Goal: Task Accomplishment & Management: Manage account settings

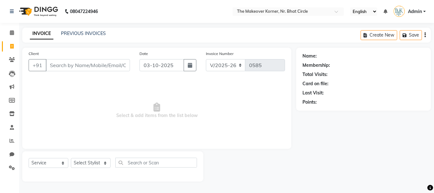
select select "5477"
select select "service"
click at [104, 65] on input "Client" at bounding box center [88, 65] width 84 height 12
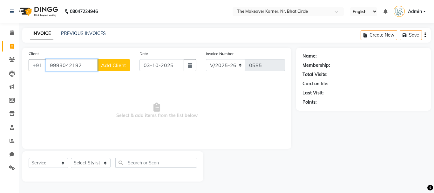
type input "9993042192"
click at [116, 64] on span "Add Client" at bounding box center [113, 65] width 25 height 6
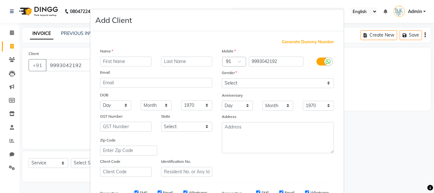
click at [115, 59] on input "text" at bounding box center [125, 62] width 51 height 10
click at [128, 63] on input "text" at bounding box center [125, 62] width 51 height 10
type input "[PERSON_NAME]"
click at [175, 72] on div "Email" at bounding box center [156, 73] width 122 height 9
click at [177, 66] on div "Name [PERSON_NAME] Email DOB Day 01 02 03 04 05 06 07 08 09 10 11 12 13 14 15 1…" at bounding box center [156, 112] width 122 height 129
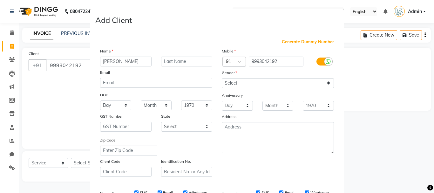
click at [177, 66] on div "Name [PERSON_NAME] Email DOB Day 01 02 03 04 05 06 07 08 09 10 11 12 13 14 15 1…" at bounding box center [156, 112] width 122 height 129
click at [176, 65] on input "text" at bounding box center [186, 62] width 51 height 10
type input "[PERSON_NAME]"
click at [234, 84] on select "Select [DEMOGRAPHIC_DATA] [DEMOGRAPHIC_DATA] Other Prefer Not To Say" at bounding box center [278, 83] width 112 height 10
select select "[DEMOGRAPHIC_DATA]"
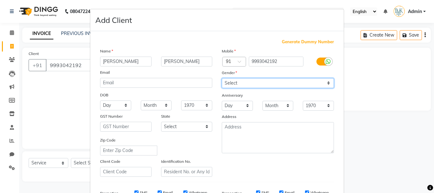
click at [222, 78] on select "Select [DEMOGRAPHIC_DATA] [DEMOGRAPHIC_DATA] Other Prefer Not To Say" at bounding box center [278, 83] width 112 height 10
click at [217, 98] on div "Anniversary" at bounding box center [227, 96] width 20 height 9
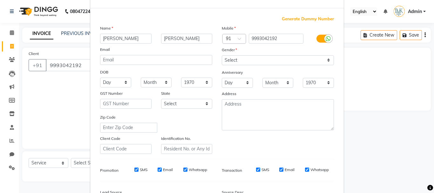
scroll to position [64, 0]
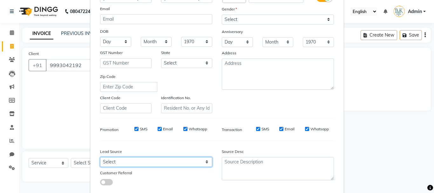
click at [150, 164] on select "Select Walk-in Referral Internet Friend Word of Mouth Advertisement Facebook Ju…" at bounding box center [156, 162] width 112 height 10
select select "35478"
click at [100, 157] on select "Select Walk-in Referral Internet Friend Word of Mouth Advertisement Facebook Ju…" at bounding box center [156, 162] width 112 height 10
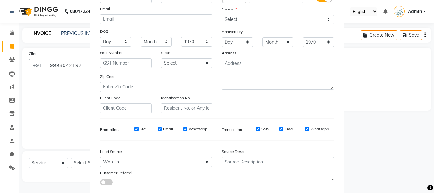
click at [181, 148] on div "Lead Source" at bounding box center [156, 152] width 122 height 9
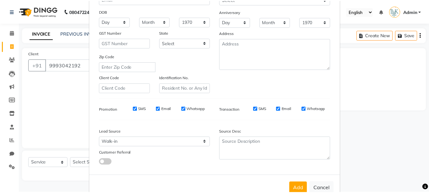
scroll to position [100, 0]
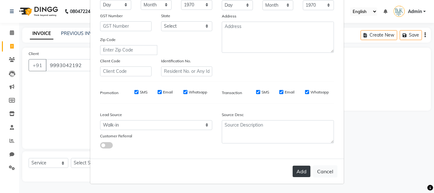
click at [296, 171] on button "Add" at bounding box center [302, 170] width 18 height 11
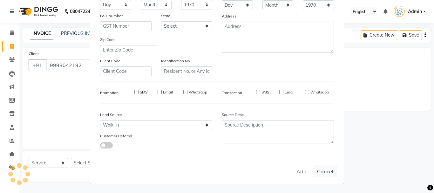
select select
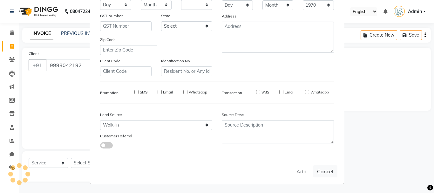
select select
checkbox input "false"
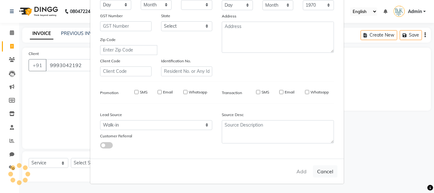
checkbox input "false"
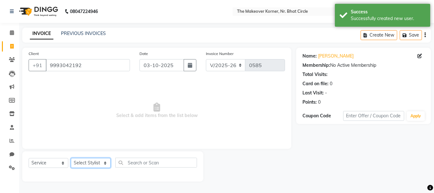
click at [78, 163] on select "Select Stylist Admin [PERSON_NAME] [PERSON_NAME] [PERSON_NAME] [PERSON_NAME]" at bounding box center [91, 163] width 40 height 10
select select "36755"
click at [71, 158] on select "Select Stylist Admin [PERSON_NAME] [PERSON_NAME] [PERSON_NAME] [PERSON_NAME]" at bounding box center [91, 163] width 40 height 10
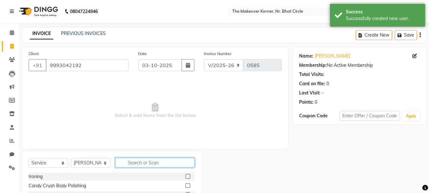
click at [129, 162] on input "text" at bounding box center [154, 163] width 79 height 10
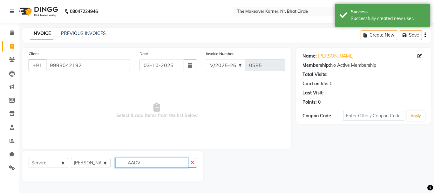
click at [134, 162] on input "AADV" at bounding box center [151, 163] width 73 height 10
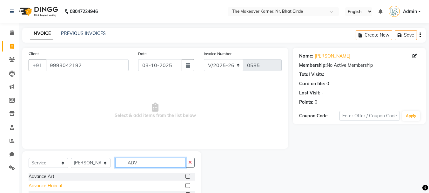
type input "ADV"
click at [57, 184] on div "Advance Haircut" at bounding box center [46, 185] width 34 height 7
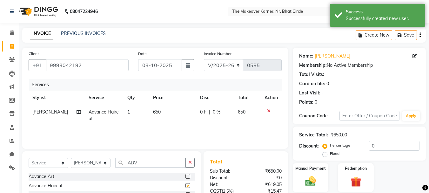
checkbox input "false"
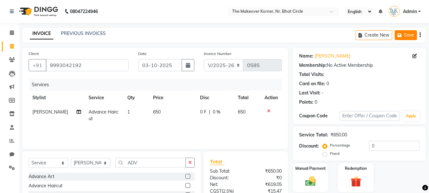
click at [396, 37] on button "Save" at bounding box center [406, 35] width 22 height 10
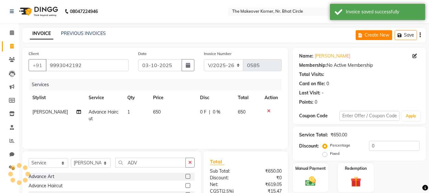
click at [362, 37] on icon "button" at bounding box center [362, 35] width 6 height 4
select select "service"
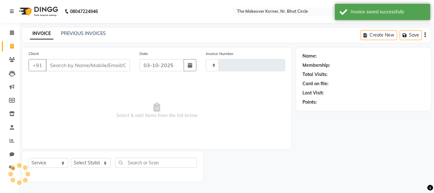
type input "0585"
select select "5477"
click at [77, 65] on input "Client" at bounding box center [88, 65] width 84 height 12
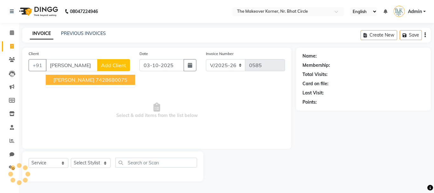
click at [82, 80] on span "[PERSON_NAME]" at bounding box center [73, 80] width 41 height 6
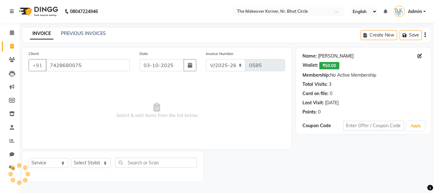
click at [330, 56] on link "[PERSON_NAME]" at bounding box center [336, 56] width 36 height 7
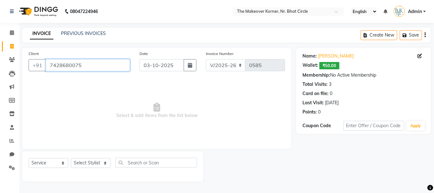
click at [120, 65] on input "7428680075" at bounding box center [88, 65] width 84 height 12
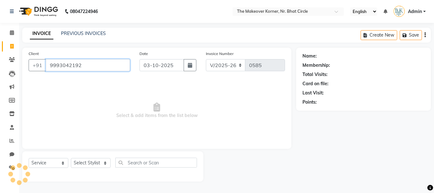
type input "9993042192"
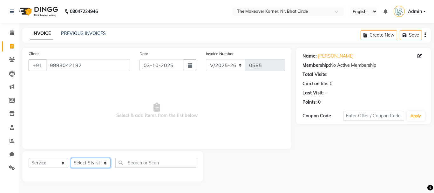
click at [101, 160] on select "Select Stylist Admin [PERSON_NAME] [PERSON_NAME] [PERSON_NAME] [PERSON_NAME]" at bounding box center [91, 163] width 40 height 10
select select "36755"
click at [71, 158] on select "Select Stylist Admin [PERSON_NAME] [PERSON_NAME] [PERSON_NAME] [PERSON_NAME]" at bounding box center [91, 163] width 40 height 10
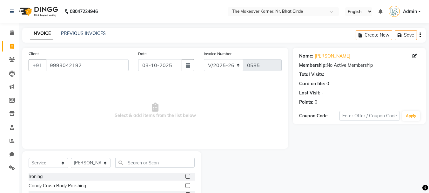
click at [128, 161] on input "text" at bounding box center [154, 163] width 79 height 10
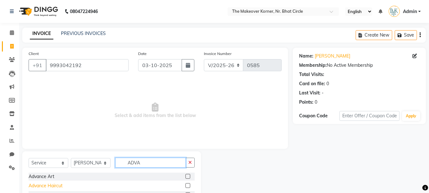
type input "ADVA"
click at [50, 187] on div "Advance Haircut" at bounding box center [46, 185] width 34 height 7
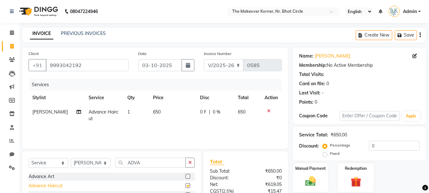
checkbox input "false"
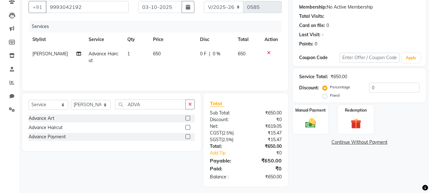
scroll to position [61, 0]
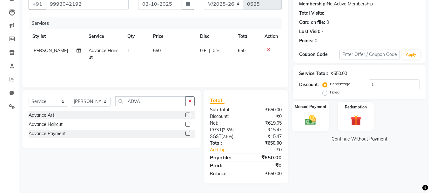
click at [318, 109] on label "Manual Payment" at bounding box center [311, 107] width 32 height 6
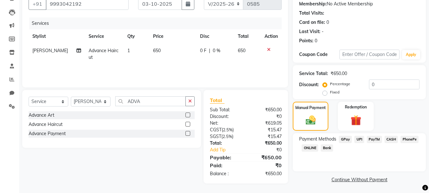
click at [347, 141] on span "GPay" at bounding box center [345, 139] width 13 height 7
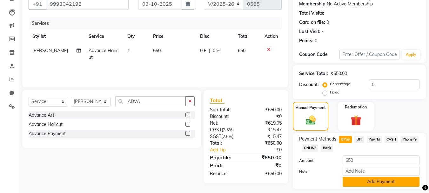
click at [369, 179] on button "Add Payment" at bounding box center [381, 182] width 77 height 10
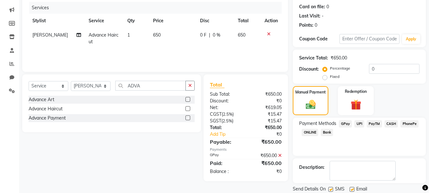
scroll to position [98, 0]
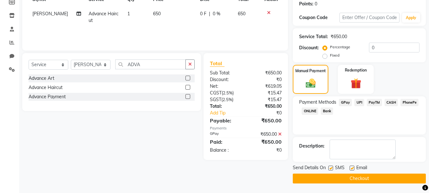
click at [367, 181] on button "Checkout" at bounding box center [359, 178] width 133 height 10
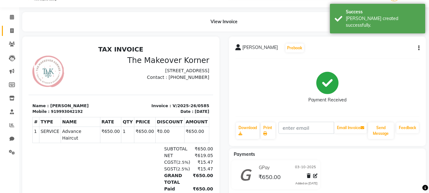
scroll to position [0, 0]
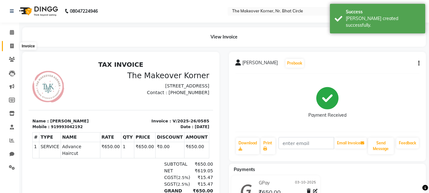
click at [13, 44] on icon at bounding box center [11, 46] width 3 height 5
select select "service"
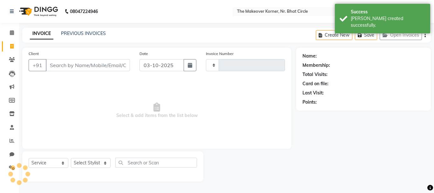
type input "0586"
select select "5477"
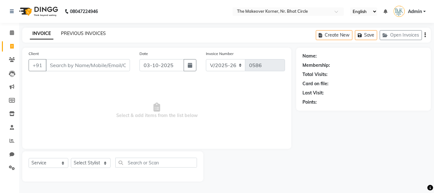
click at [91, 35] on link "PREVIOUS INVOICES" at bounding box center [83, 33] width 45 height 6
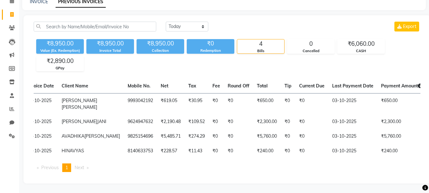
scroll to position [0, 51]
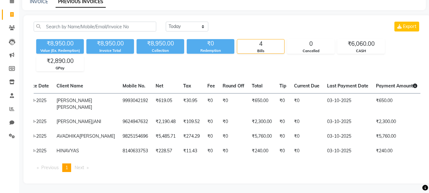
click at [191, 15] on div "[DATE] [DATE] Custom Range Export ₹8,950.00 Value (Ex. Redemption) ₹8,950.00 In…" at bounding box center [227, 99] width 407 height 168
click at [192, 22] on select "[DATE] [DATE] Custom Range" at bounding box center [187, 27] width 43 height 10
click at [166, 22] on select "[DATE] [DATE] Custom Range" at bounding box center [187, 27] width 43 height 10
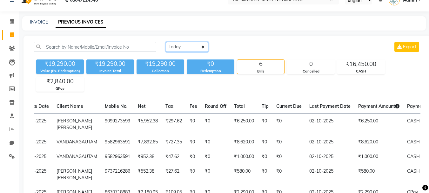
scroll to position [2, 0]
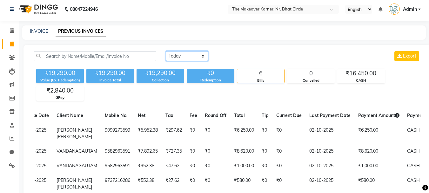
click at [181, 57] on select "[DATE] [DATE] Custom Range" at bounding box center [187, 56] width 43 height 10
select select "[DATE]"
click at [166, 51] on select "[DATE] [DATE] Custom Range" at bounding box center [187, 56] width 43 height 10
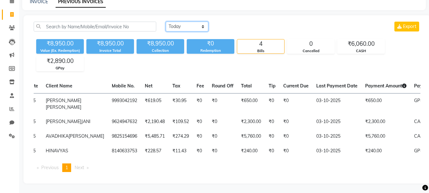
scroll to position [0, 64]
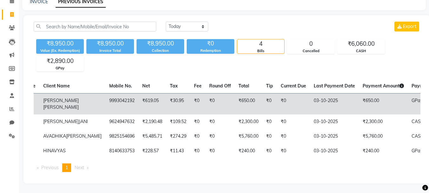
click at [105, 93] on td "9993042192" at bounding box center [121, 103] width 33 height 21
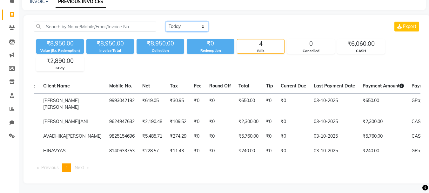
click at [177, 22] on select "[DATE] [DATE] Custom Range" at bounding box center [187, 27] width 43 height 10
click at [166, 22] on select "[DATE] [DATE] Custom Range" at bounding box center [187, 27] width 43 height 10
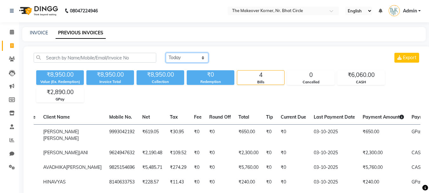
scroll to position [0, 0]
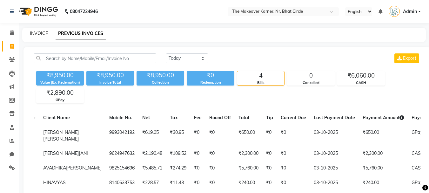
click at [38, 33] on link "INVOICE" at bounding box center [39, 33] width 18 height 6
select select "service"
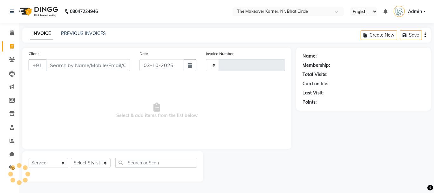
type input "0586"
select select "5477"
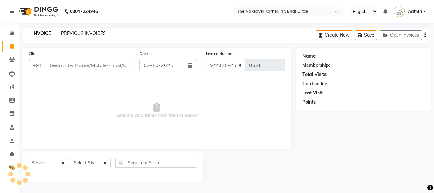
click at [85, 32] on link "PREVIOUS INVOICES" at bounding box center [83, 33] width 45 height 6
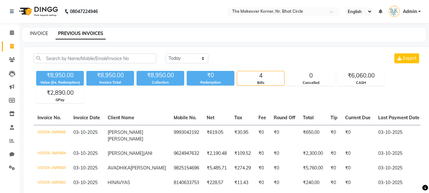
click at [35, 32] on link "INVOICE" at bounding box center [39, 33] width 18 height 6
select select "5477"
select select "service"
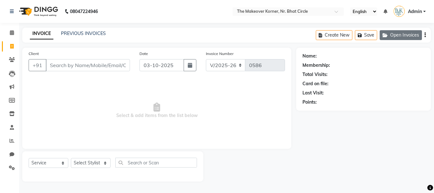
click at [388, 35] on icon "button" at bounding box center [386, 35] width 8 height 4
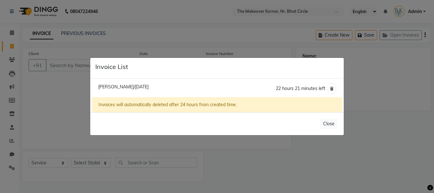
drag, startPoint x: 330, startPoint y: 89, endPoint x: 311, endPoint y: 88, distance: 19.4
click at [331, 89] on icon at bounding box center [331, 89] width 3 height 4
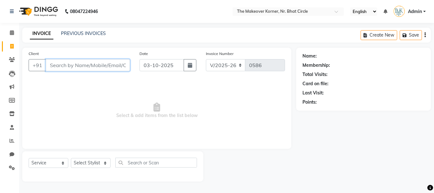
click at [103, 67] on input "Client" at bounding box center [88, 65] width 84 height 12
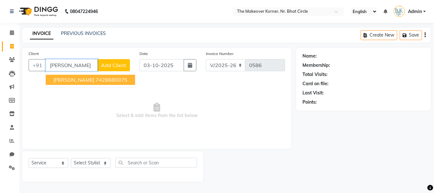
click at [102, 80] on ngb-highlight "7428680075" at bounding box center [112, 80] width 32 height 6
type input "7428680075"
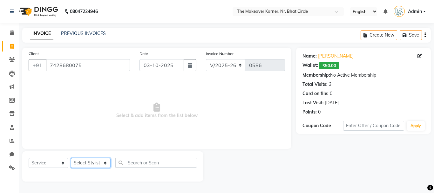
click at [105, 163] on select "Select Stylist Admin [PERSON_NAME] [PERSON_NAME] [PERSON_NAME] [PERSON_NAME]" at bounding box center [91, 163] width 40 height 10
select select "36810"
click at [71, 158] on select "Select Stylist Admin [PERSON_NAME] [PERSON_NAME] [PERSON_NAME] [PERSON_NAME]" at bounding box center [91, 163] width 40 height 10
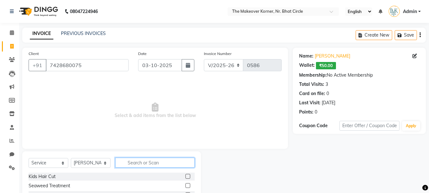
click at [148, 160] on input "text" at bounding box center [154, 163] width 79 height 10
type input "CURL"
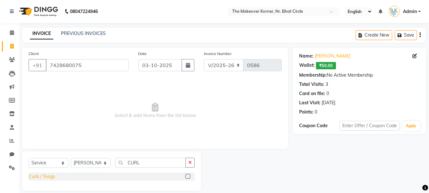
click at [51, 174] on div "Curls / Tongs" at bounding box center [42, 176] width 26 height 7
checkbox input "false"
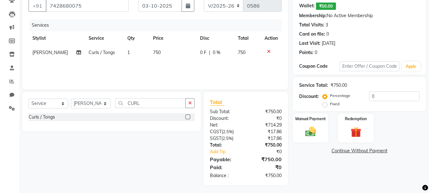
scroll to position [61, 0]
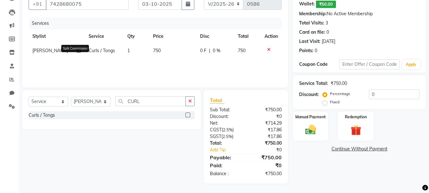
click at [77, 53] on icon at bounding box center [79, 50] width 4 height 4
select select "36810"
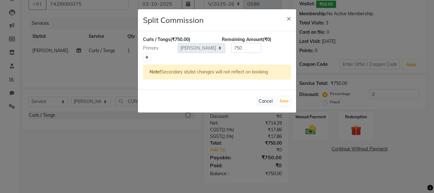
click at [144, 57] on link at bounding box center [147, 58] width 7 height 8
type input "375"
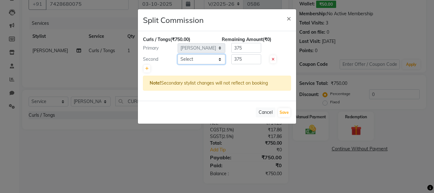
drag, startPoint x: 184, startPoint y: 58, endPoint x: 184, endPoint y: 63, distance: 4.8
click at [184, 58] on select "Select Admin [PERSON_NAME] [PERSON_NAME] [PERSON_NAME] [PERSON_NAME]" at bounding box center [202, 59] width 48 height 10
select select "36755"
click at [178, 54] on select "Select Admin [PERSON_NAME] [PERSON_NAME] [PERSON_NAME] [PERSON_NAME]" at bounding box center [202, 59] width 48 height 10
drag, startPoint x: 245, startPoint y: 62, endPoint x: 227, endPoint y: 71, distance: 19.3
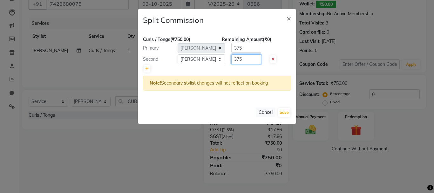
click at [227, 71] on div "Curls / Tongs (₹750.00) Remaining Amount (₹0) Primary Select Admin [PERSON_NAME…" at bounding box center [217, 66] width 158 height 70
type input "500"
drag, startPoint x: 249, startPoint y: 49, endPoint x: 227, endPoint y: 60, distance: 24.4
click at [227, 60] on div "Curls / Tongs (₹750.00) Remaining Amount (-₹125.00) Primary Select Admin [PERSO…" at bounding box center [217, 66] width 158 height 70
type input "250"
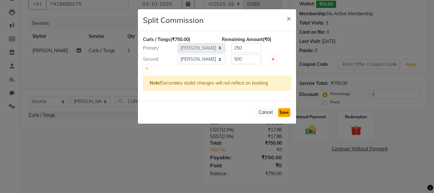
click at [279, 110] on button "Save" at bounding box center [284, 112] width 12 height 9
select select "Select"
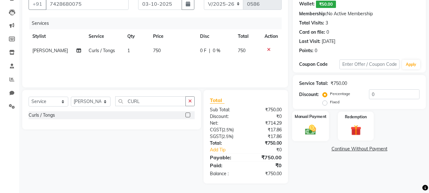
click at [311, 123] on img at bounding box center [311, 129] width 18 height 13
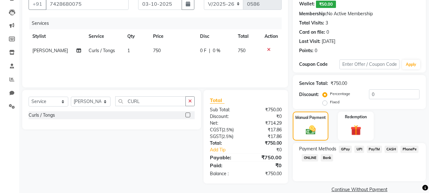
click at [345, 149] on span "GPay" at bounding box center [345, 148] width 13 height 7
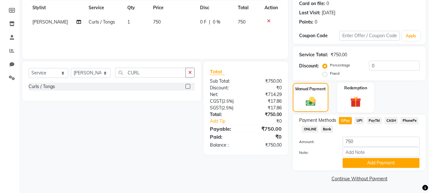
click at [360, 103] on img at bounding box center [356, 102] width 18 height 14
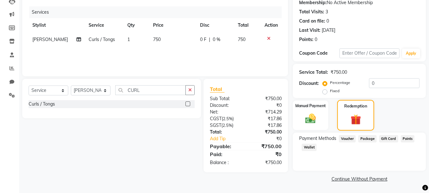
scroll to position [73, 0]
click at [313, 145] on span "Wallet" at bounding box center [309, 146] width 15 height 7
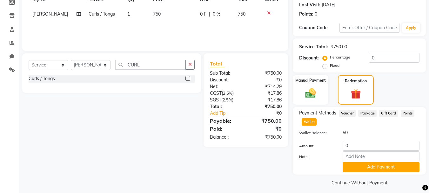
scroll to position [102, 0]
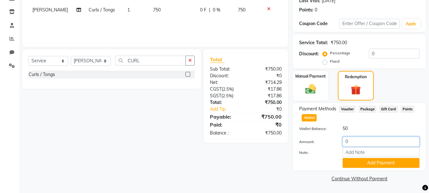
drag, startPoint x: 350, startPoint y: 145, endPoint x: 346, endPoint y: 148, distance: 4.6
click at [346, 148] on div "Amount: 0 Note: Add Payment" at bounding box center [359, 152] width 120 height 31
type input "50"
click at [360, 162] on button "Add Payment" at bounding box center [381, 163] width 77 height 10
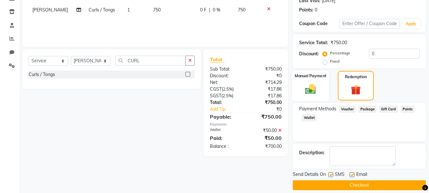
click at [319, 96] on div "Manual Payment" at bounding box center [310, 85] width 37 height 31
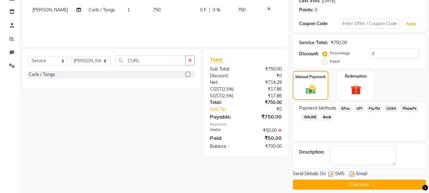
click at [393, 109] on span "CASH" at bounding box center [392, 108] width 14 height 7
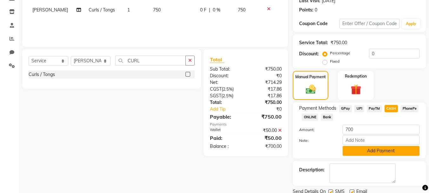
click at [354, 150] on button "Add Payment" at bounding box center [381, 151] width 77 height 10
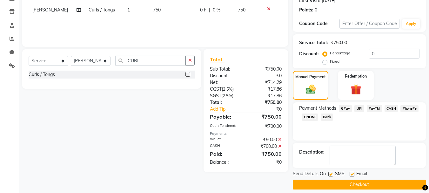
click at [353, 186] on button "Checkout" at bounding box center [359, 184] width 133 height 10
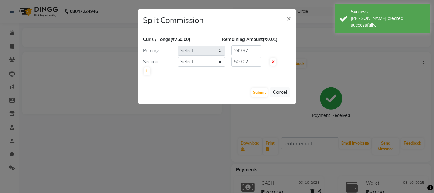
select select "36810"
select select "36755"
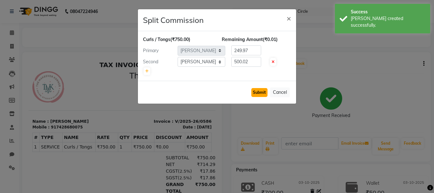
click at [257, 92] on button "Submit" at bounding box center [259, 92] width 16 height 9
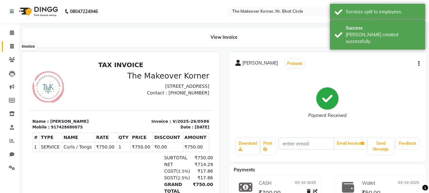
click at [17, 49] on span at bounding box center [11, 46] width 11 height 7
select select "5477"
select select "service"
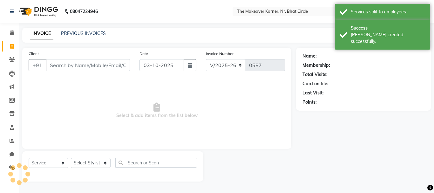
drag, startPoint x: 74, startPoint y: 36, endPoint x: 77, endPoint y: 32, distance: 4.8
click at [74, 36] on div "PREVIOUS INVOICES" at bounding box center [83, 33] width 45 height 7
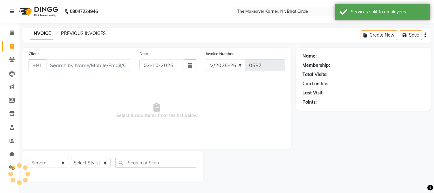
click at [78, 31] on link "PREVIOUS INVOICES" at bounding box center [83, 33] width 45 height 6
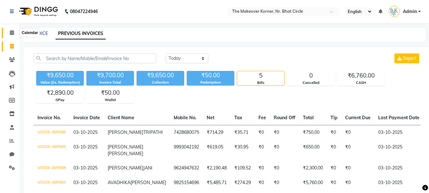
click at [13, 33] on icon at bounding box center [12, 32] width 4 height 5
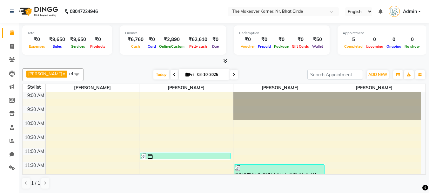
click at [225, 62] on icon at bounding box center [225, 60] width 4 height 5
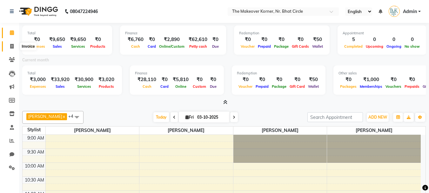
click at [11, 48] on icon at bounding box center [11, 46] width 3 height 5
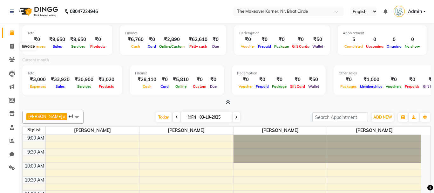
select select "5477"
select select "service"
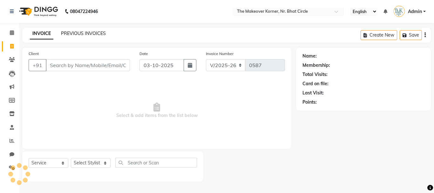
click at [82, 35] on link "PREVIOUS INVOICES" at bounding box center [83, 33] width 45 height 6
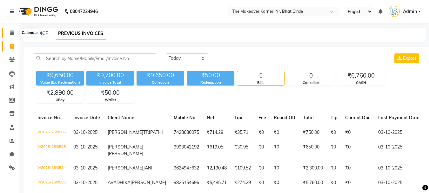
click at [11, 36] on span at bounding box center [11, 32] width 11 height 7
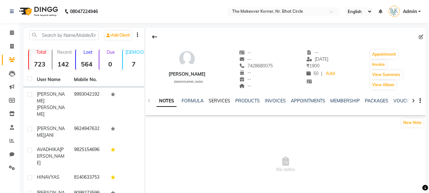
click at [221, 99] on link "SERVICES" at bounding box center [220, 101] width 22 height 6
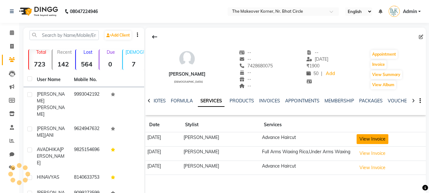
click at [383, 139] on button "View Invoice" at bounding box center [373, 139] width 32 height 10
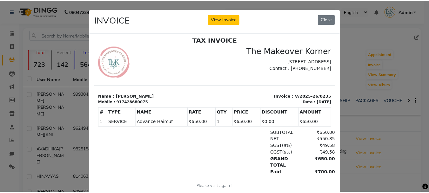
scroll to position [5, 0]
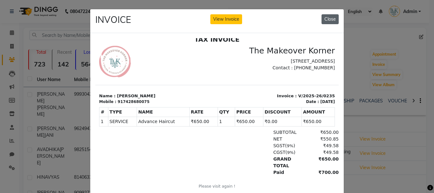
click at [333, 21] on button "Close" at bounding box center [329, 19] width 17 height 10
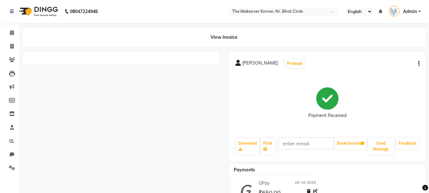
click at [419, 64] on icon "button" at bounding box center [418, 64] width 1 height 0
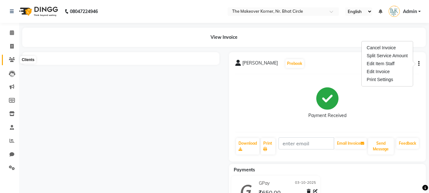
click at [10, 58] on icon at bounding box center [12, 59] width 6 height 5
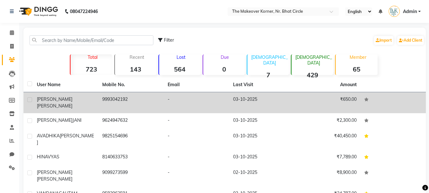
click at [65, 105] on td "SALONI MAHESHWARI" at bounding box center [65, 102] width 65 height 21
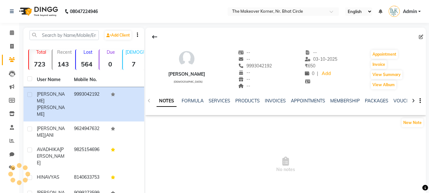
click at [418, 36] on div at bounding box center [285, 37] width 280 height 12
click at [424, 35] on span at bounding box center [422, 37] width 7 height 7
click at [420, 37] on icon at bounding box center [421, 37] width 4 height 4
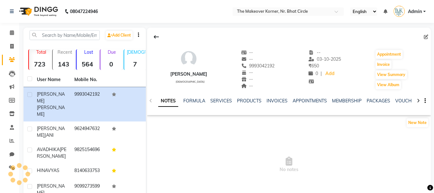
select select "[DEMOGRAPHIC_DATA]"
select select "35478"
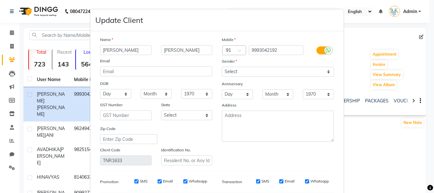
click at [118, 51] on input "[PERSON_NAME]" at bounding box center [125, 50] width 51 height 10
type input "[PERSON_NAME]"
click at [182, 60] on div "Email" at bounding box center [156, 61] width 122 height 9
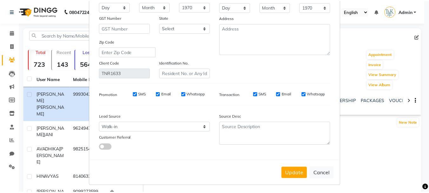
scroll to position [89, 0]
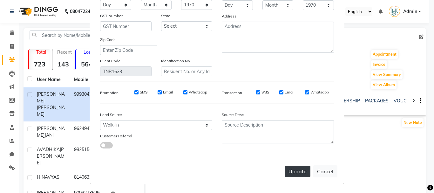
click at [287, 170] on button "Update" at bounding box center [298, 170] width 26 height 11
select select
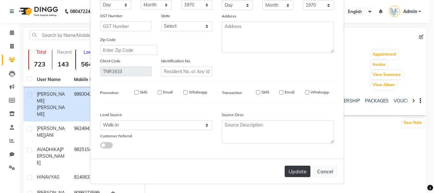
select select
checkbox input "false"
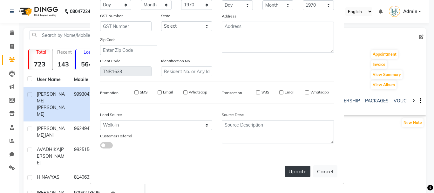
checkbox input "false"
